Goal: Information Seeking & Learning: Learn about a topic

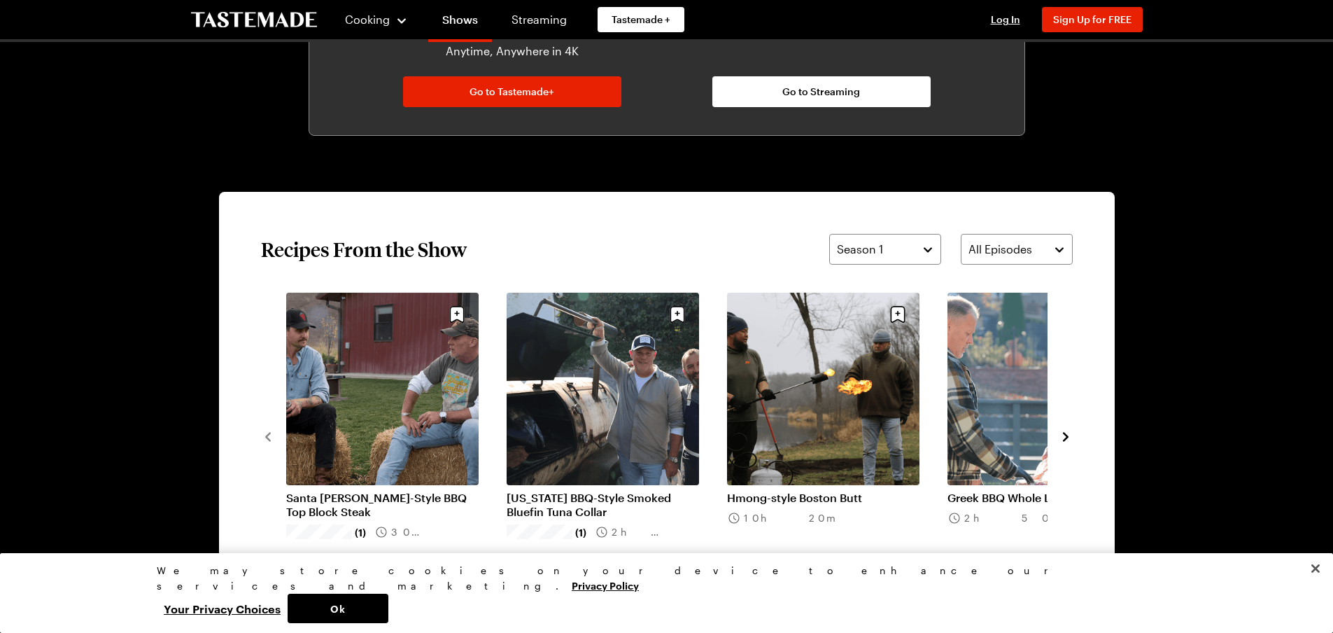
scroll to position [980, 0]
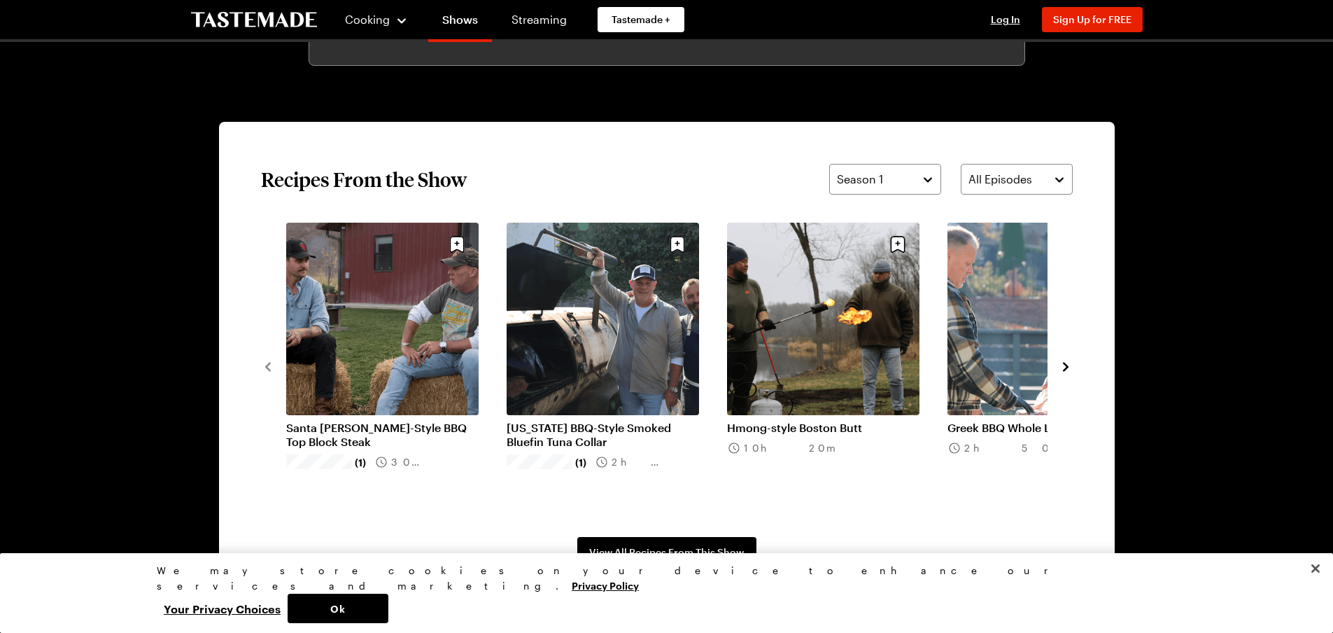
click at [1064, 368] on icon "navigate to next item" at bounding box center [1066, 367] width 14 height 14
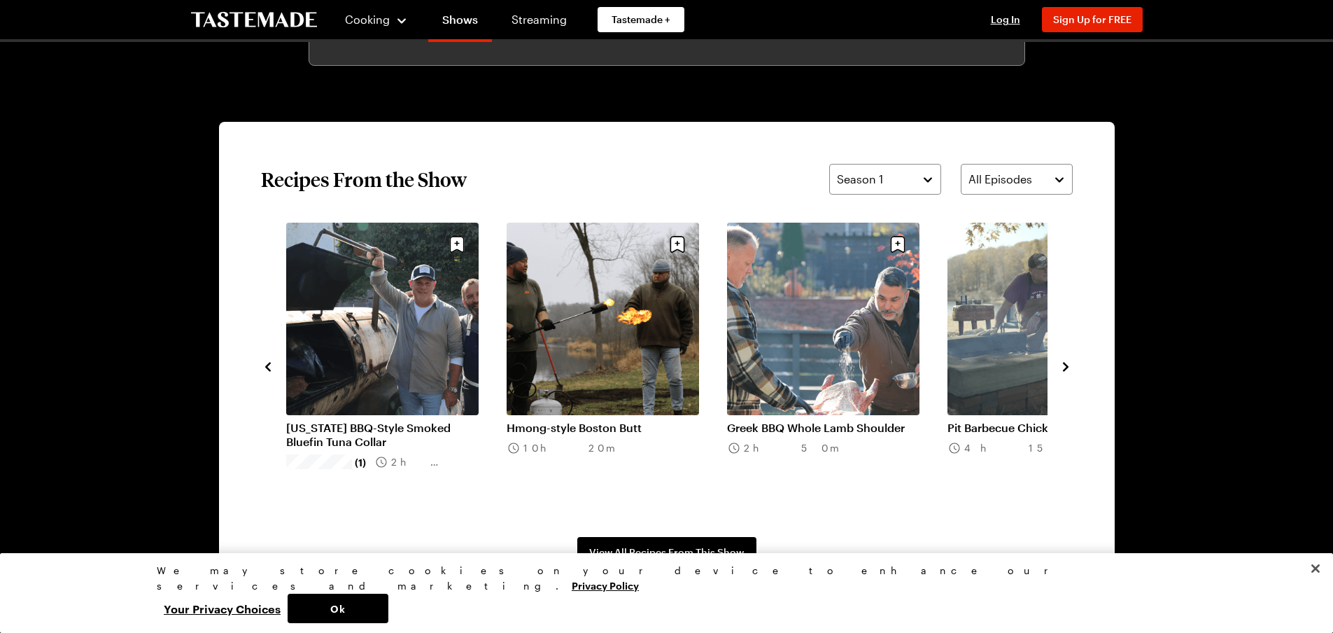
click at [1064, 368] on icon "navigate to next item" at bounding box center [1066, 367] width 14 height 14
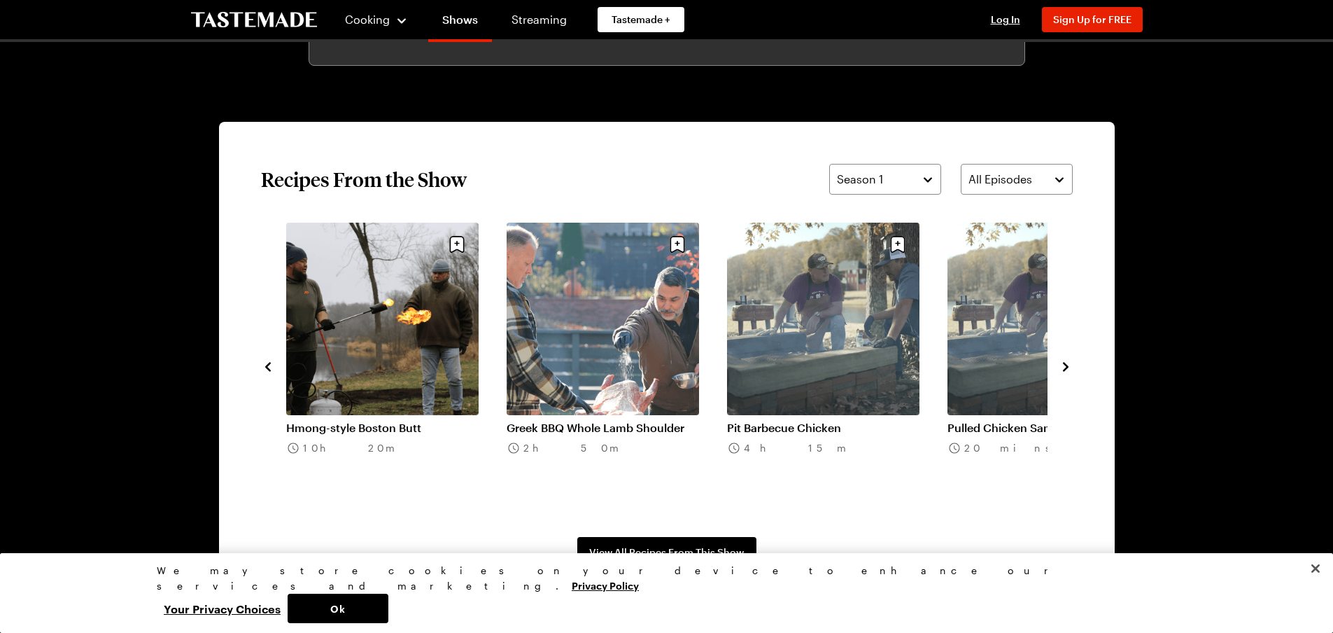
click at [1064, 368] on icon "navigate to next item" at bounding box center [1066, 367] width 14 height 14
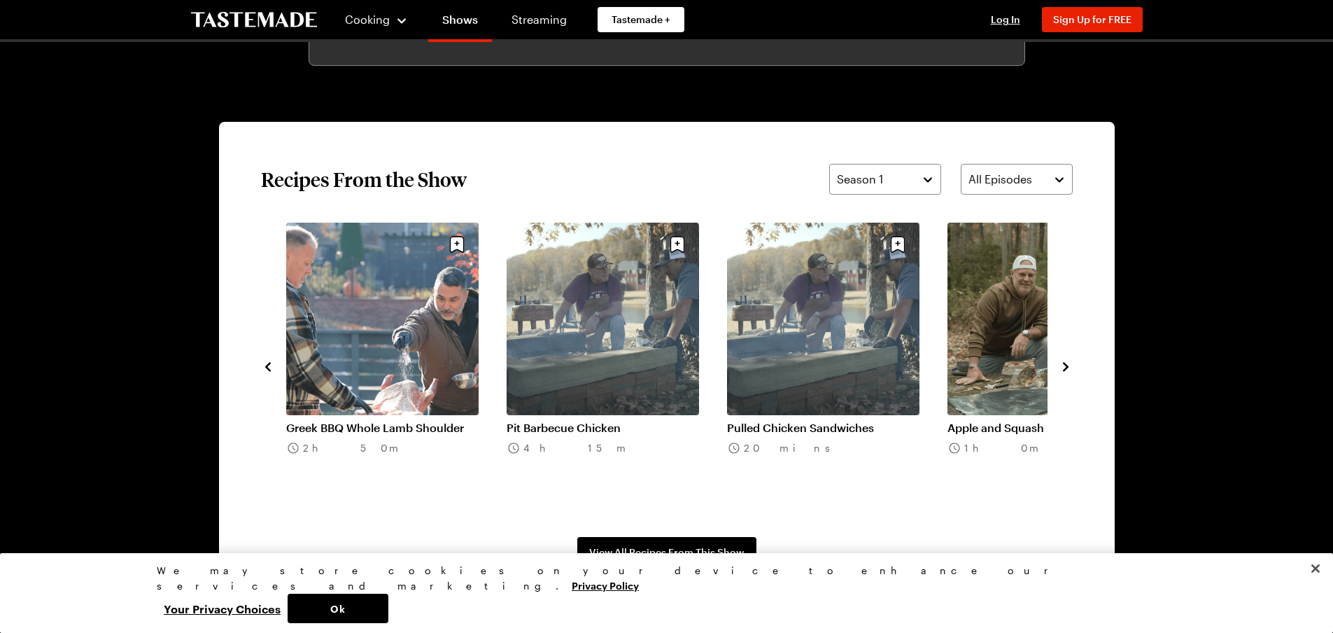
click at [1064, 368] on icon "navigate to next item" at bounding box center [1066, 367] width 14 height 14
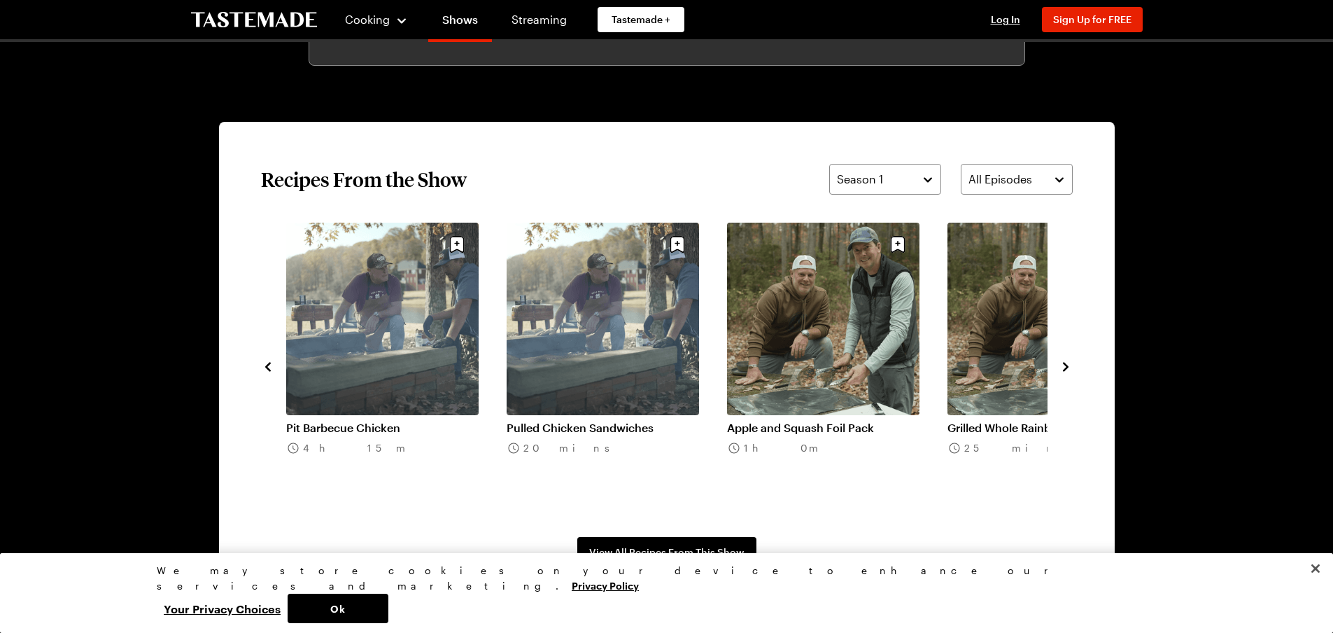
click at [1064, 368] on icon "navigate to next item" at bounding box center [1066, 367] width 14 height 14
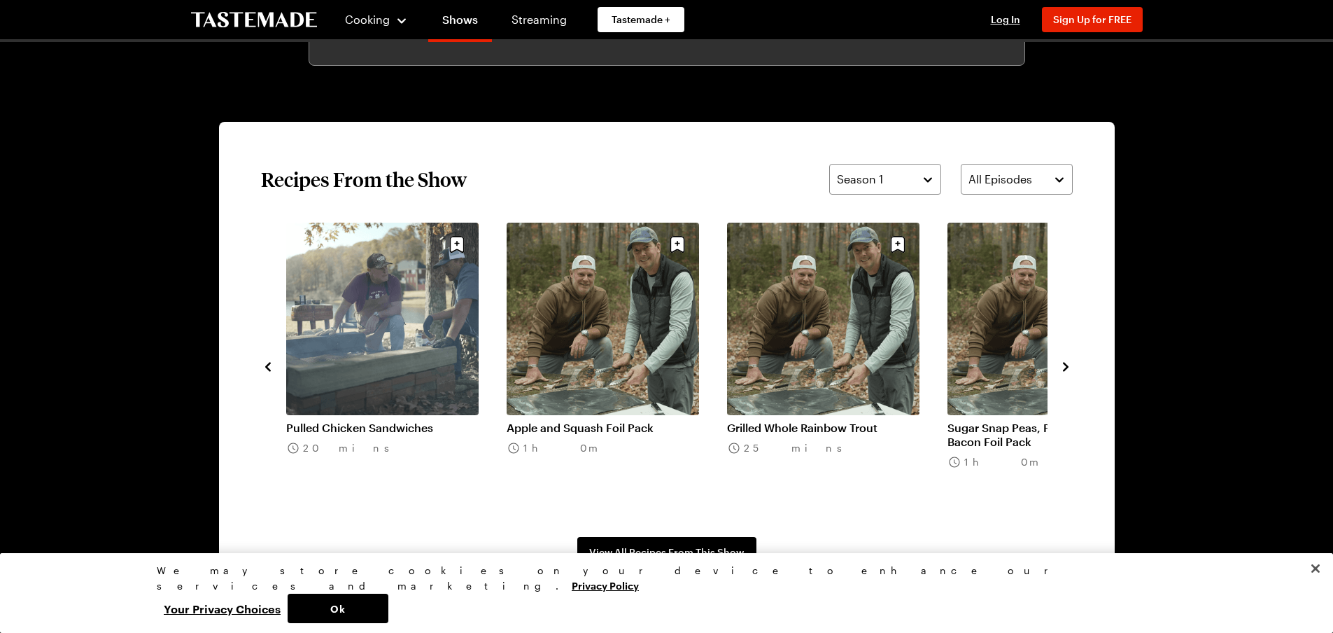
click at [1064, 368] on icon "navigate to next item" at bounding box center [1066, 367] width 14 height 14
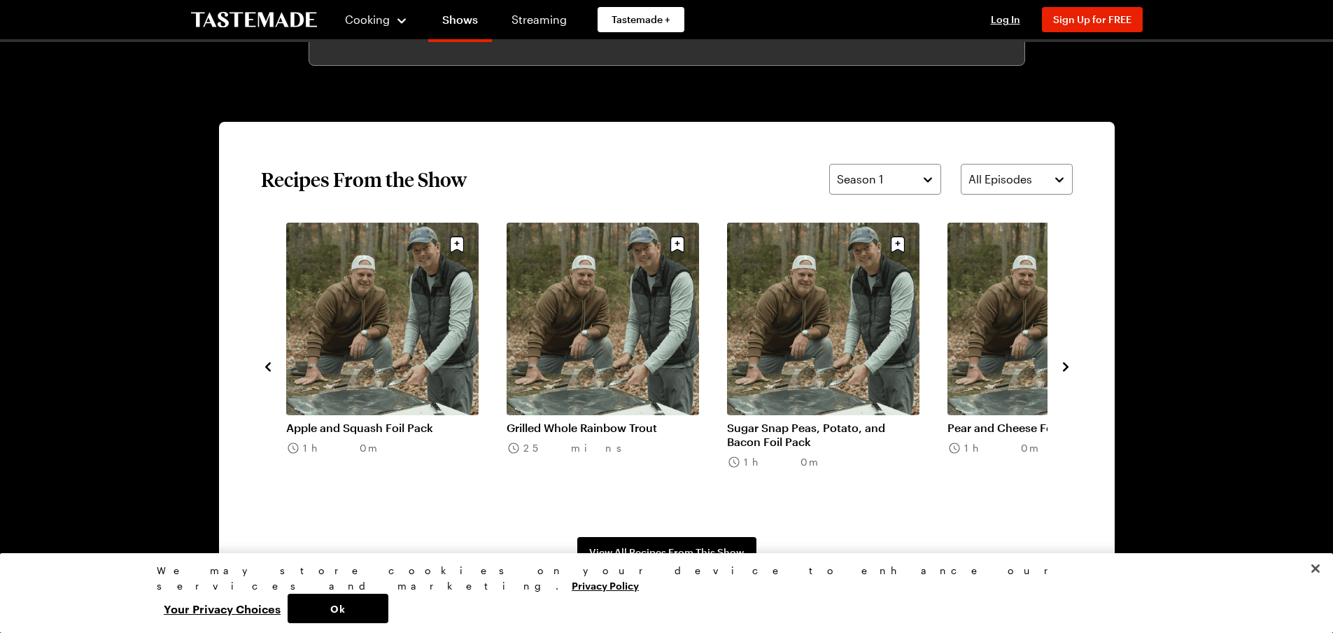
click at [1064, 368] on icon "navigate to next item" at bounding box center [1066, 367] width 14 height 14
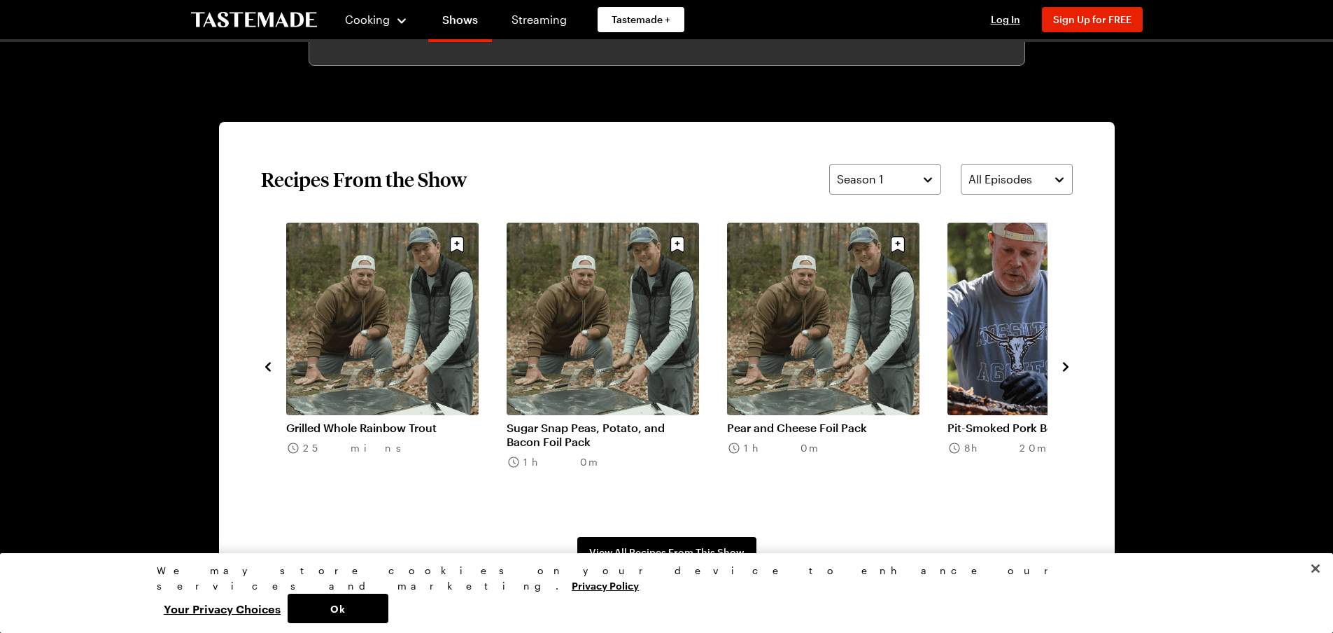
click at [1064, 368] on icon "navigate to next item" at bounding box center [1066, 367] width 14 height 14
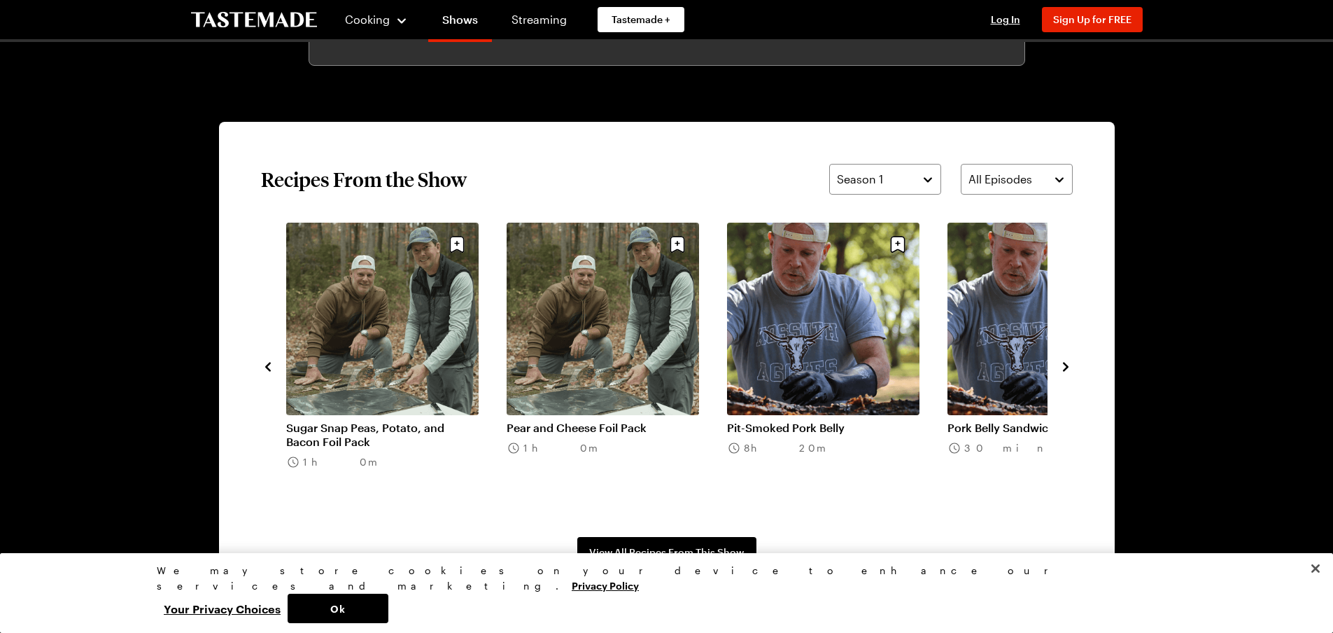
click at [1064, 368] on icon "navigate to next item" at bounding box center [1066, 367] width 14 height 14
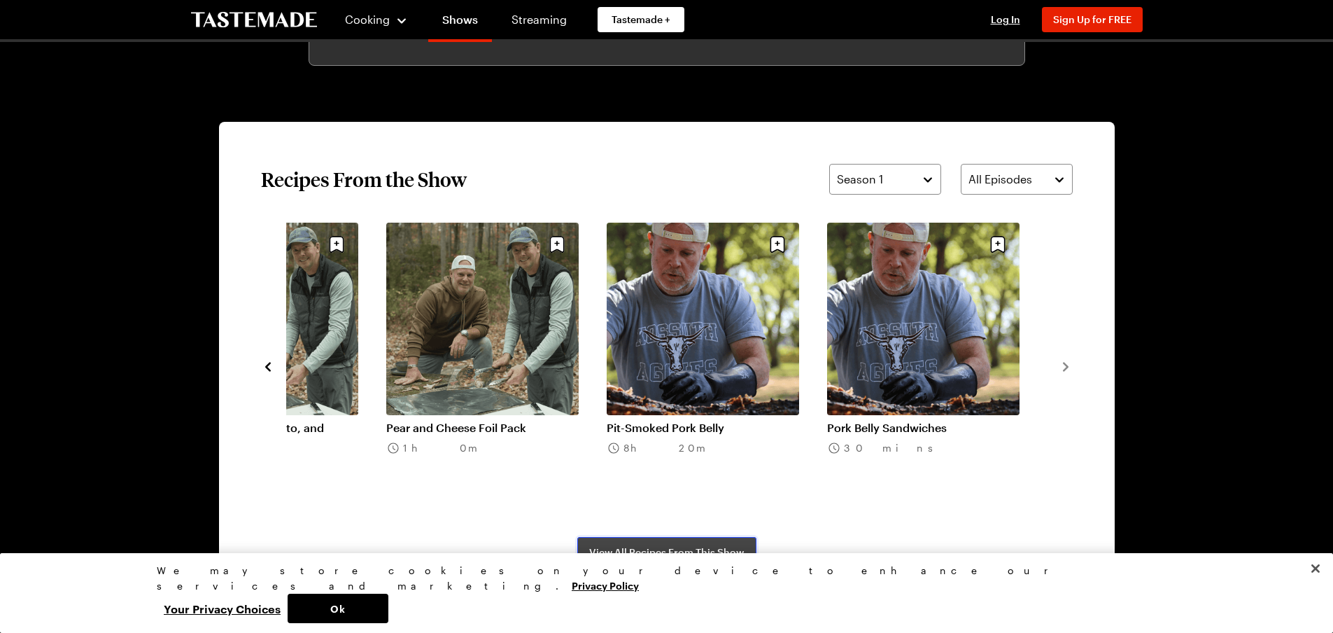
click at [675, 553] on span "View All Recipes From This Show" at bounding box center [666, 552] width 155 height 14
